Goal: Navigation & Orientation: Find specific page/section

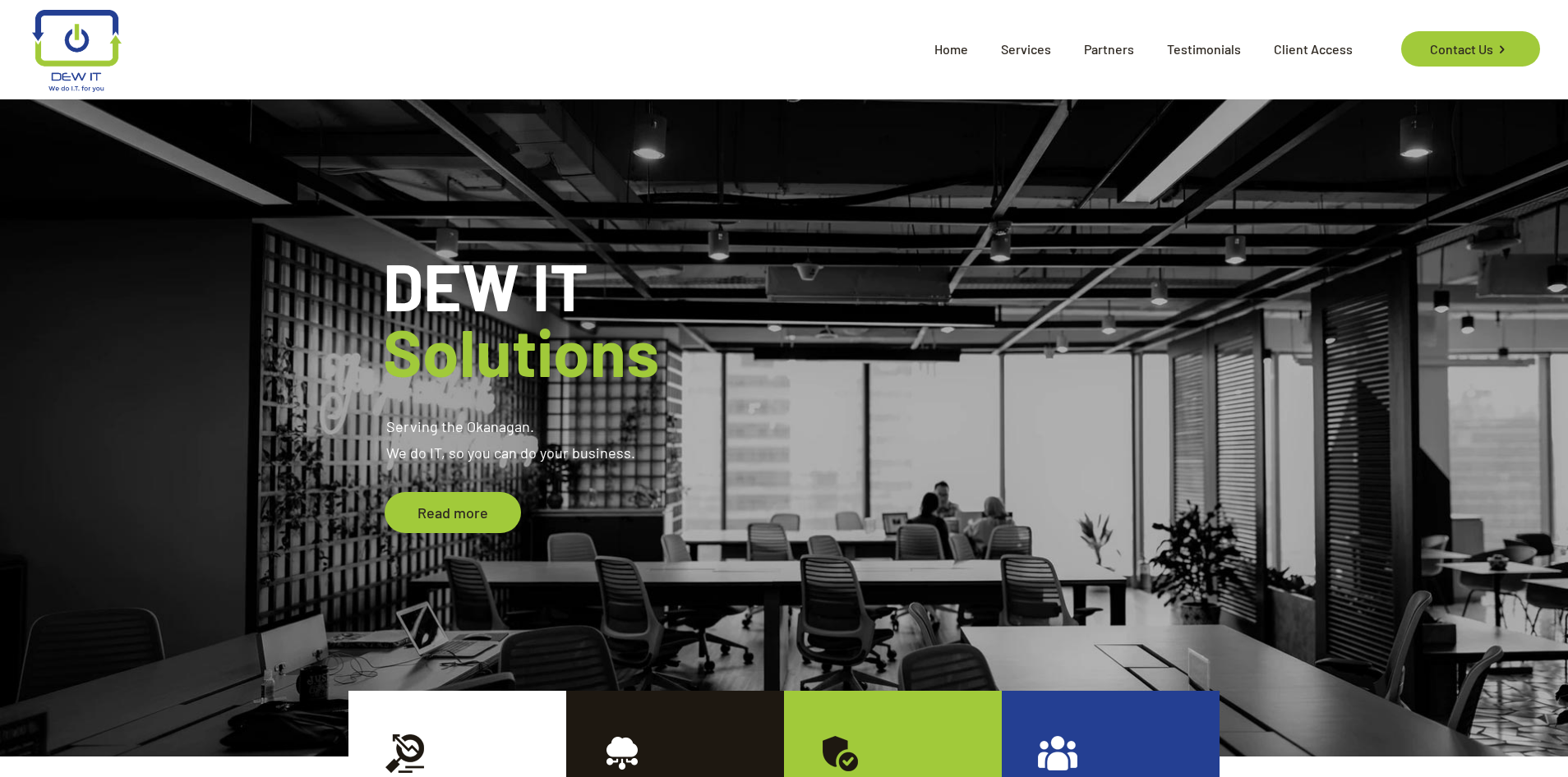
click at [1105, 41] on span "Partners" at bounding box center [1109, 49] width 83 height 50
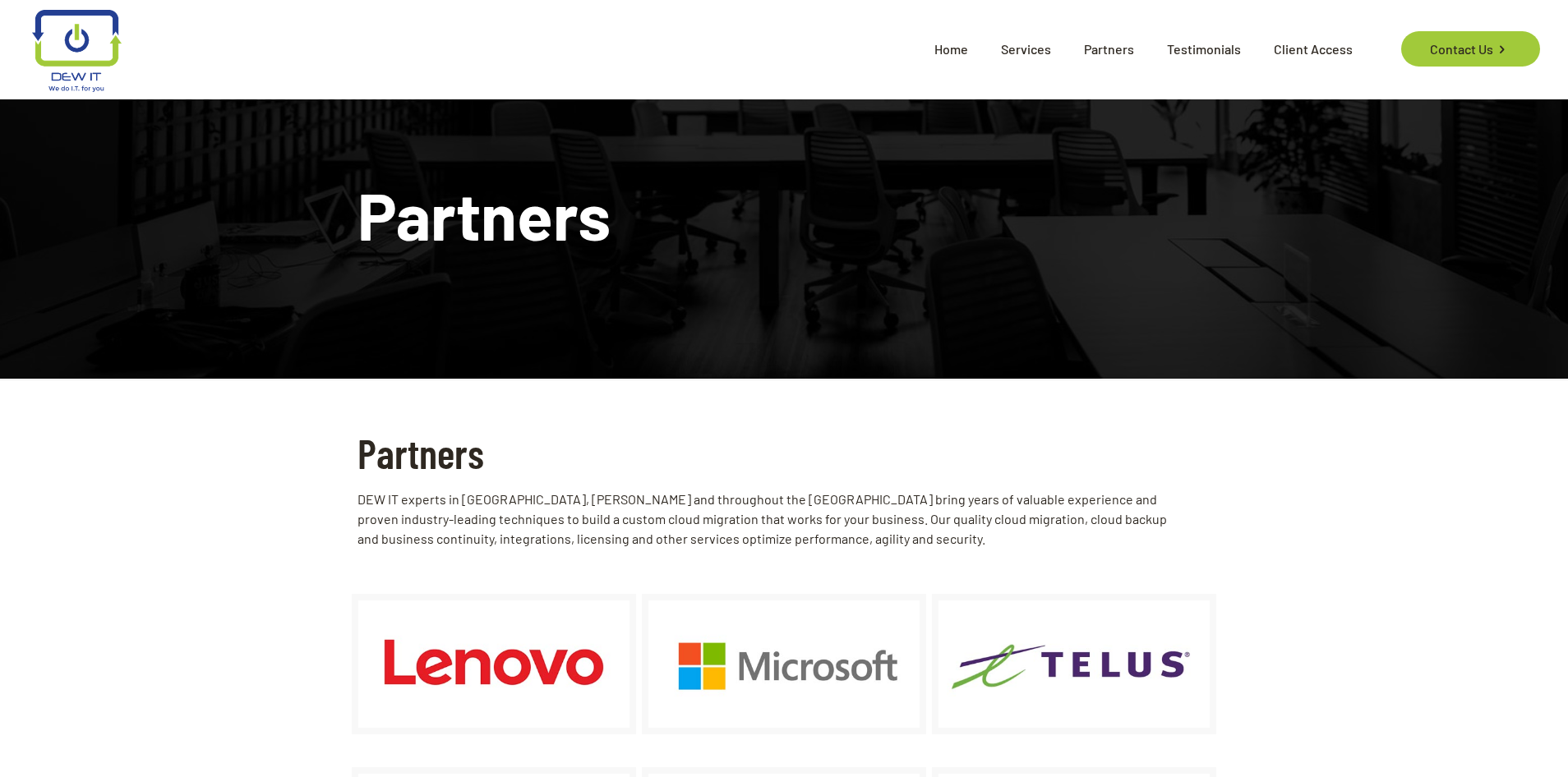
click at [1237, 54] on span "Testimonials" at bounding box center [1204, 49] width 107 height 50
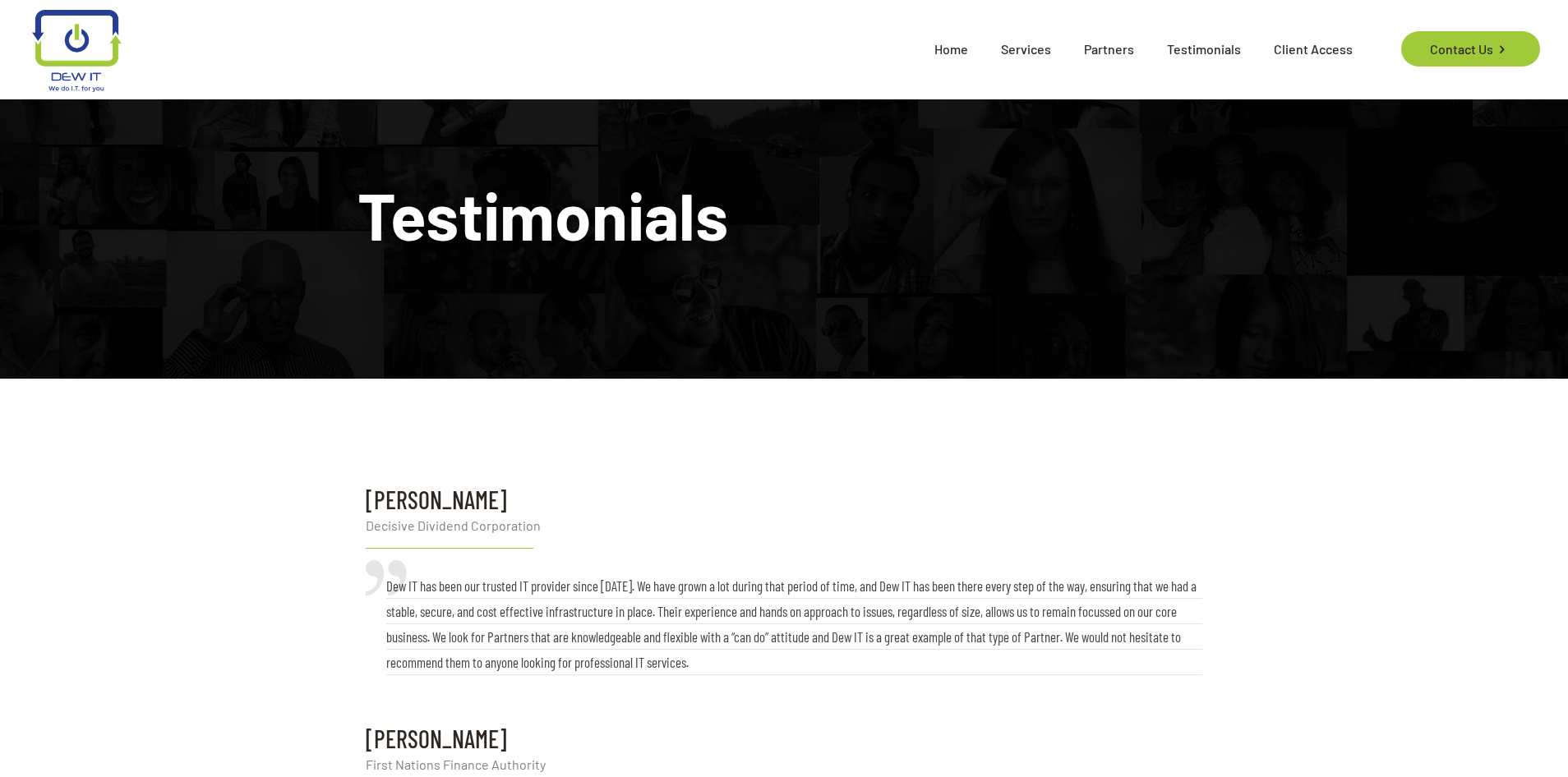
click at [1133, 51] on span "Partners" at bounding box center [1109, 49] width 83 height 50
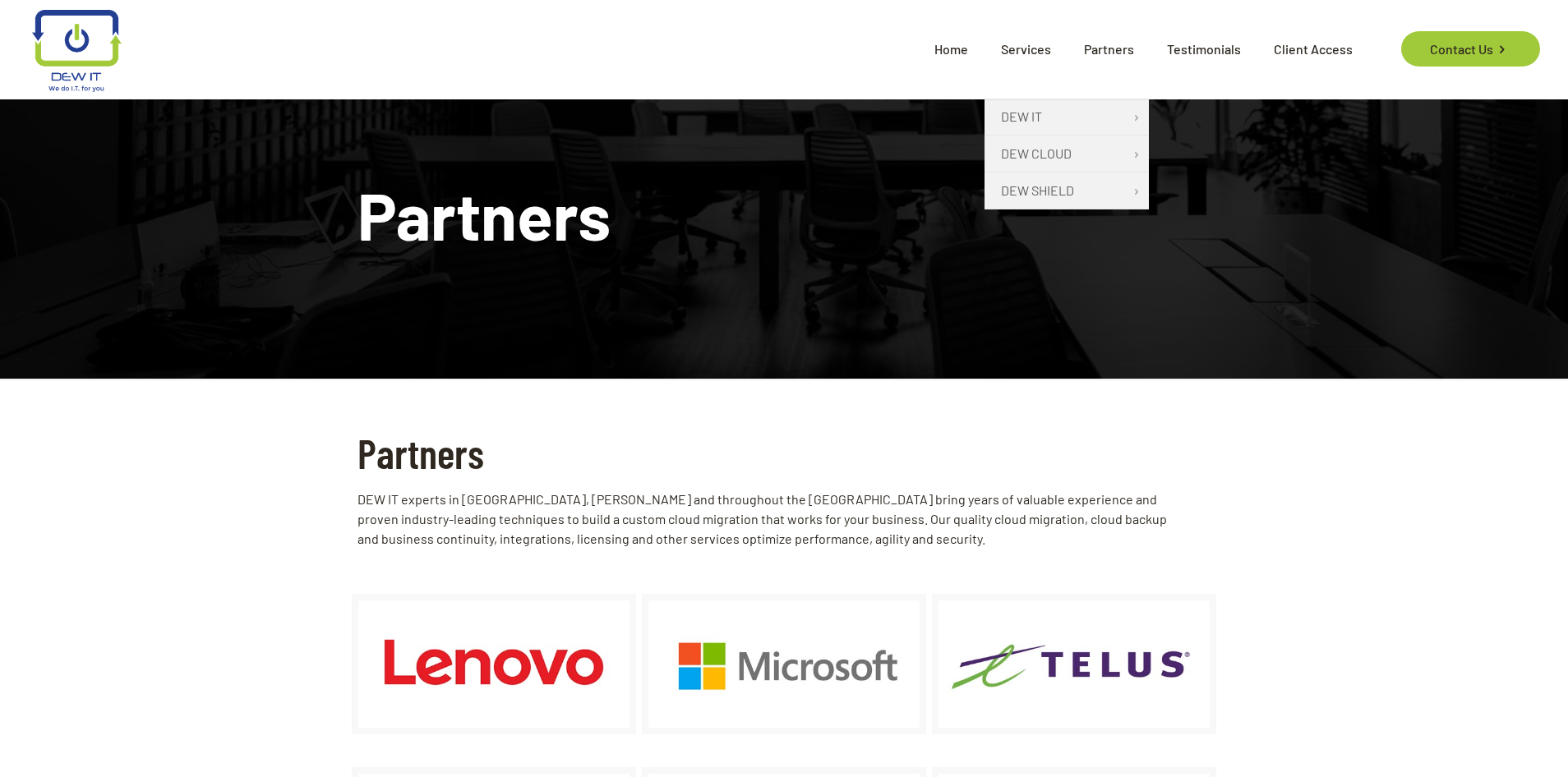
click at [1044, 42] on span "Services" at bounding box center [1026, 49] width 83 height 50
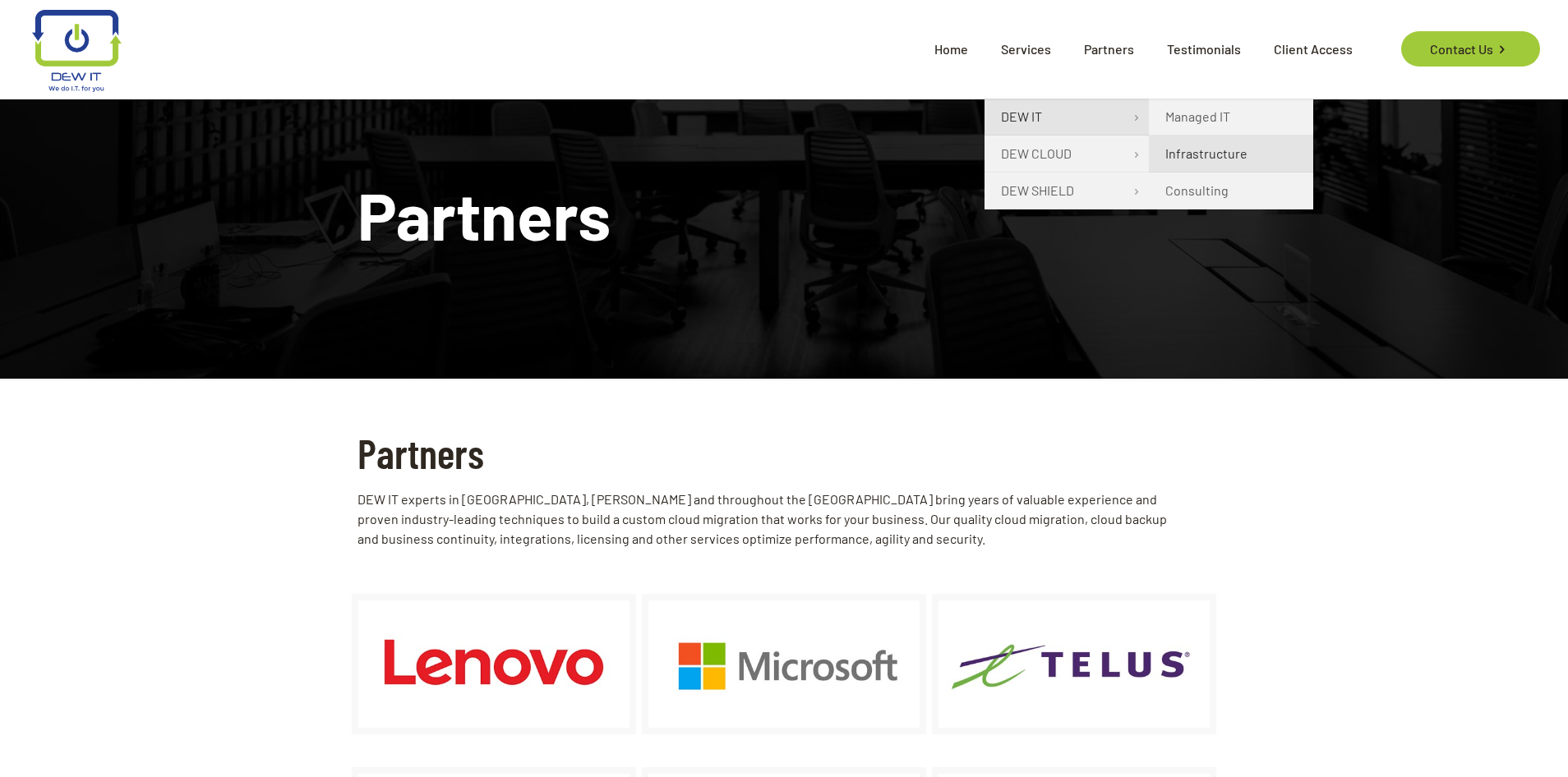
click at [1197, 151] on span "Infrastructure" at bounding box center [1206, 154] width 82 height 20
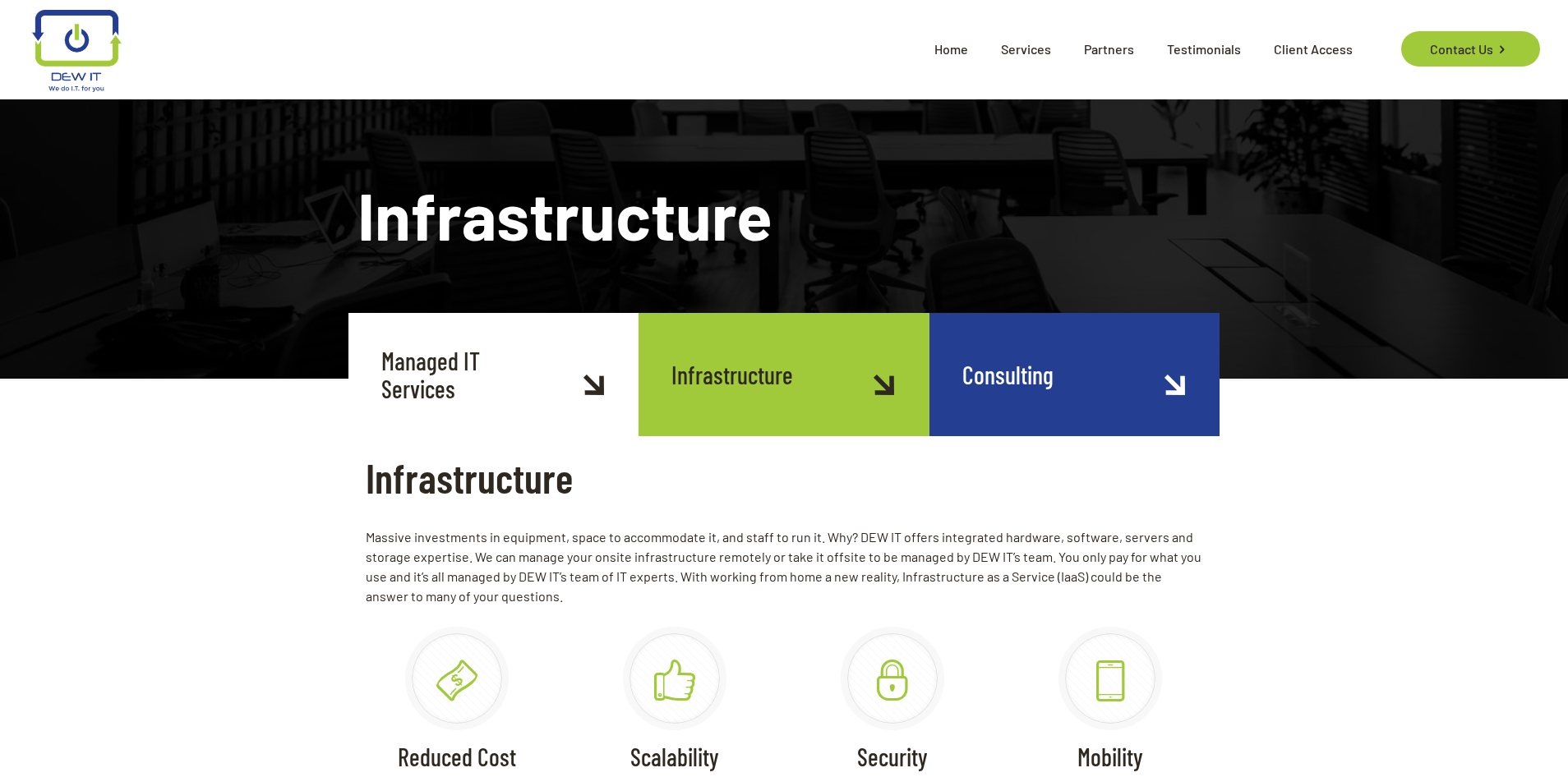
click at [956, 43] on span "Home" at bounding box center [952, 49] width 67 height 50
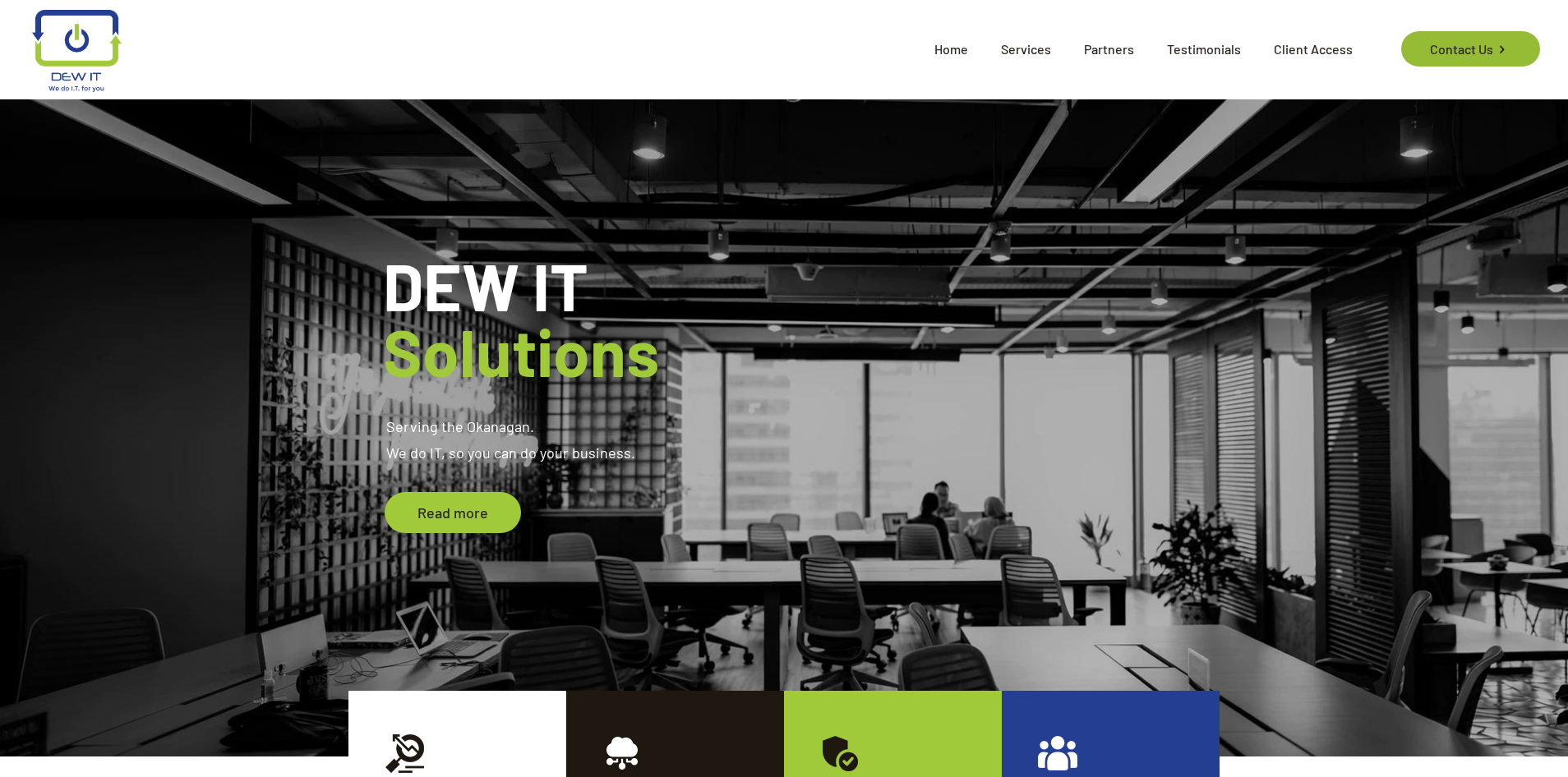
click at [1471, 52] on link "Contact Us" at bounding box center [1470, 49] width 139 height 35
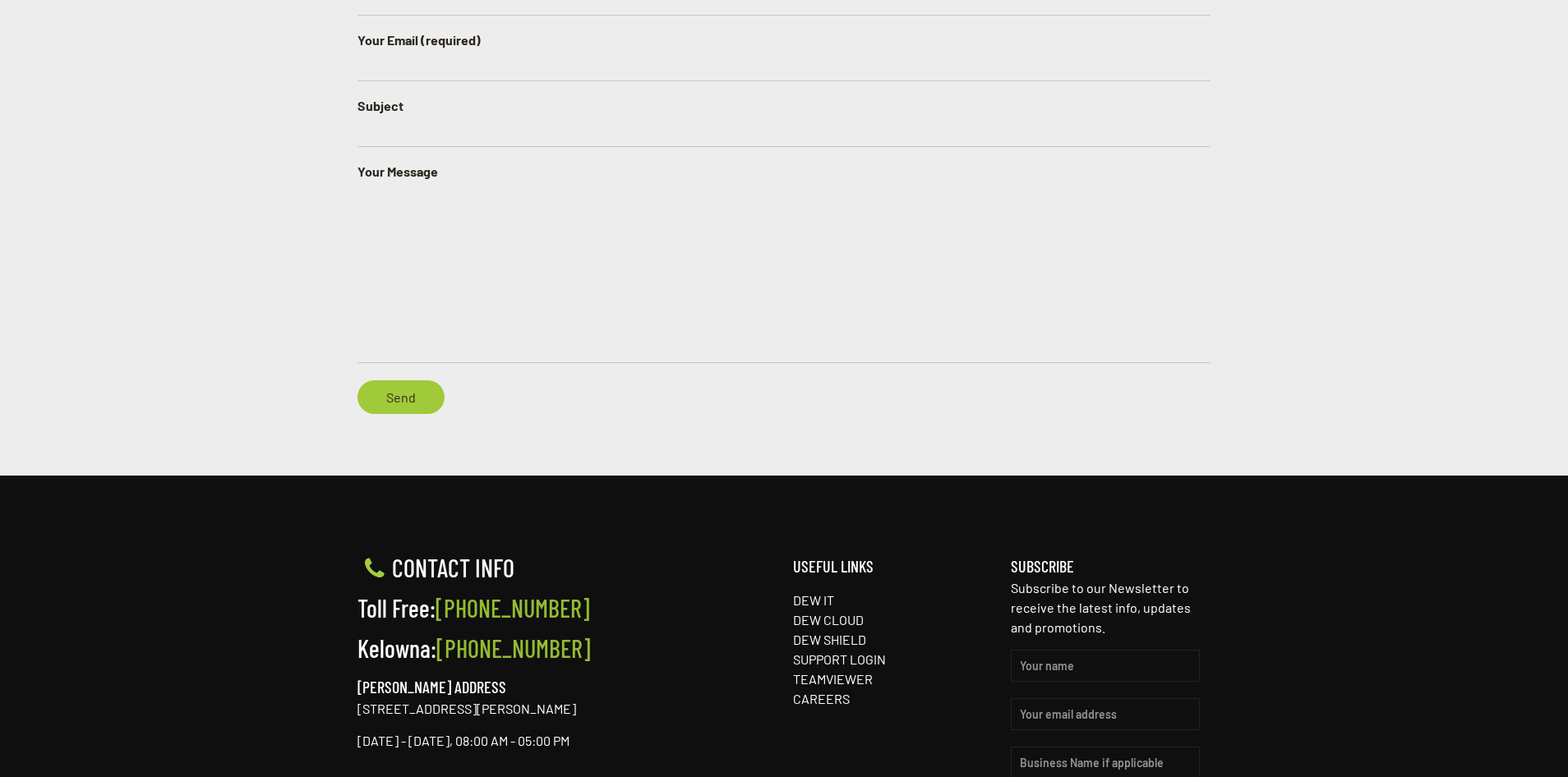
scroll to position [1207, 0]
